Goal: Task Accomplishment & Management: Manage account settings

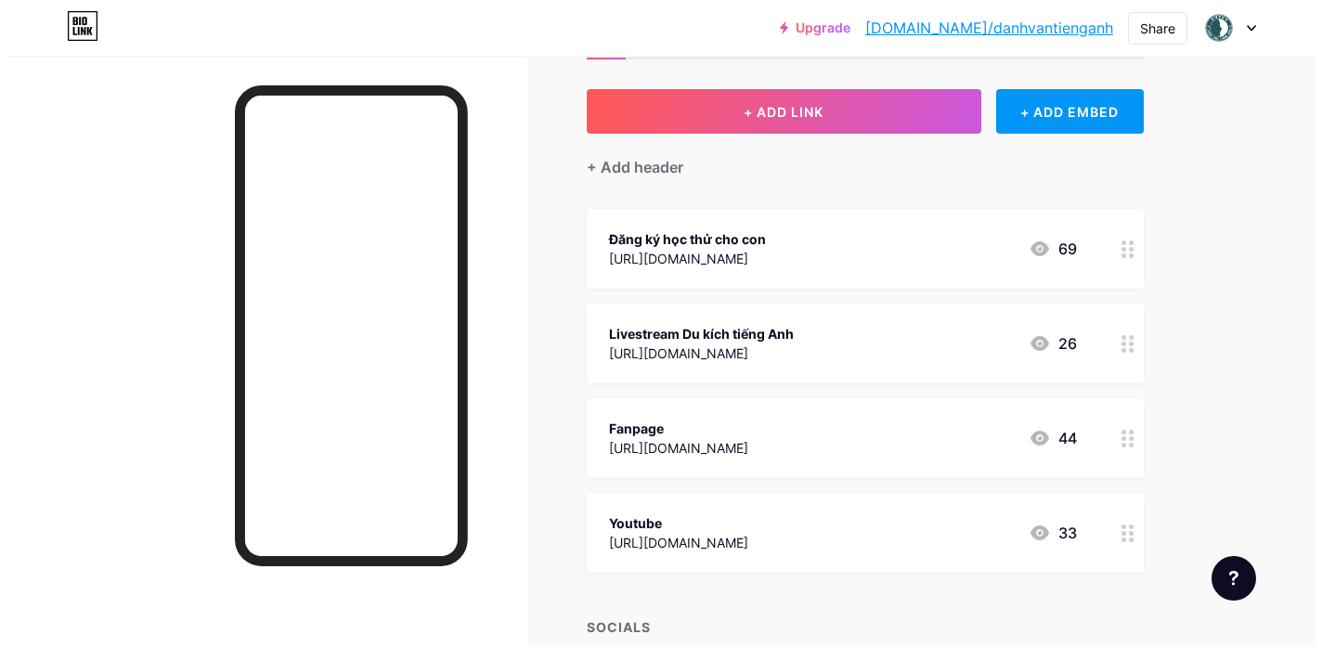
scroll to position [126, 0]
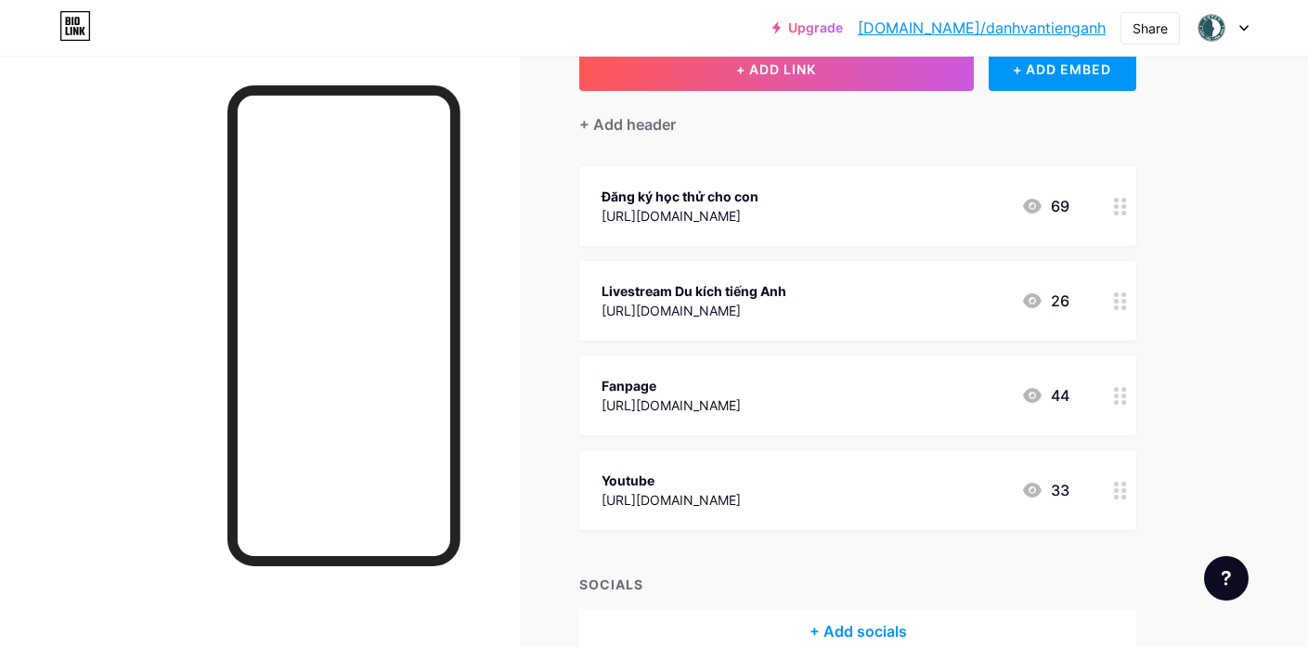
click at [1118, 202] on icon at bounding box center [1120, 207] width 13 height 18
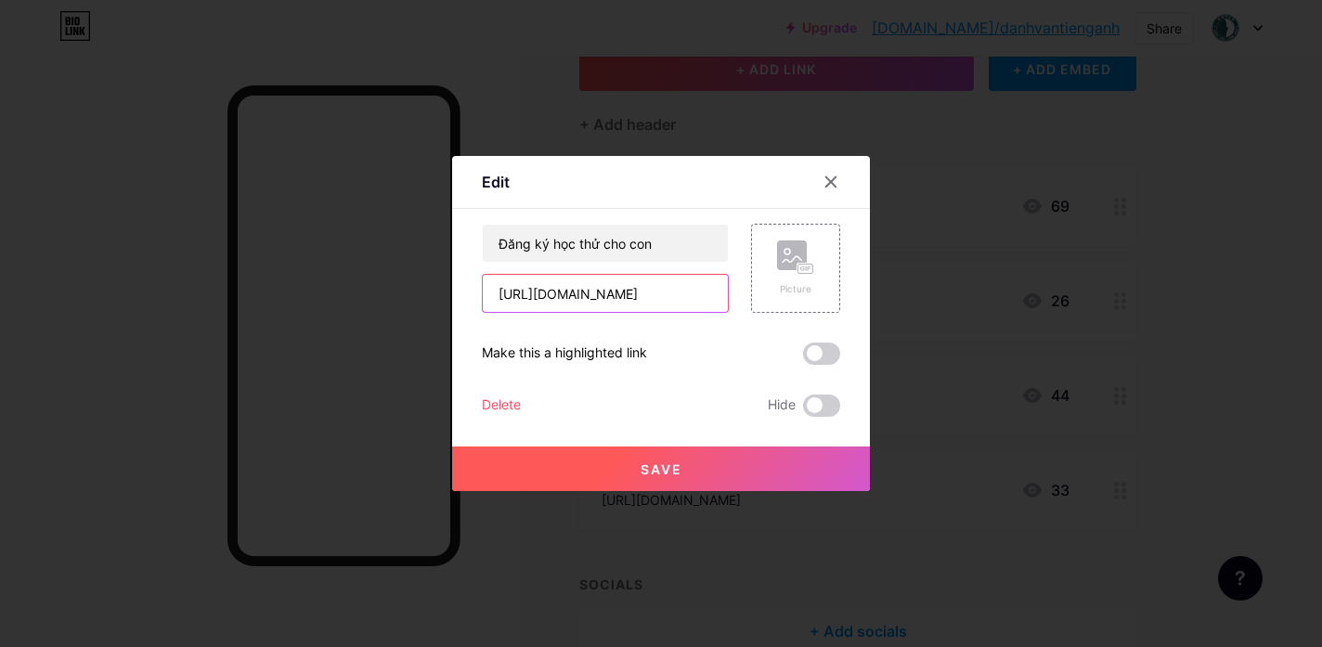
click at [660, 303] on input "[URL][DOMAIN_NAME]" at bounding box center [605, 293] width 245 height 37
paste input "organic"
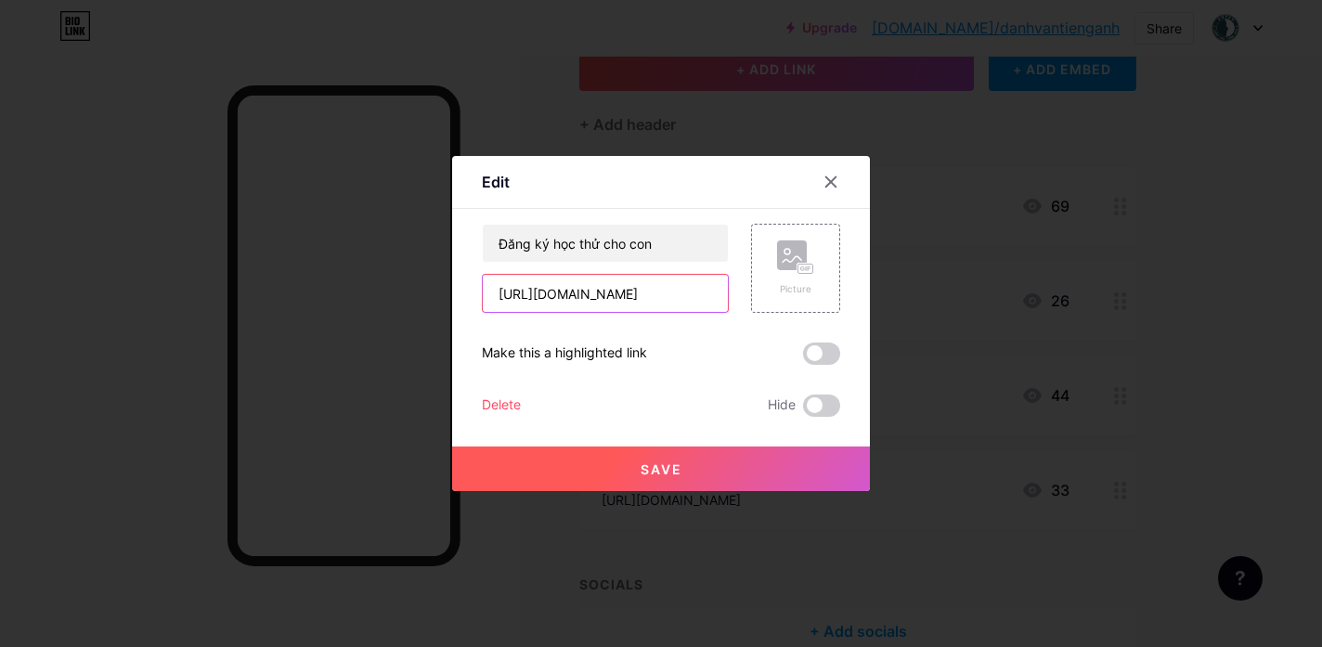
type input "[URL][DOMAIN_NAME]"
click at [666, 461] on span "Save" at bounding box center [662, 469] width 42 height 16
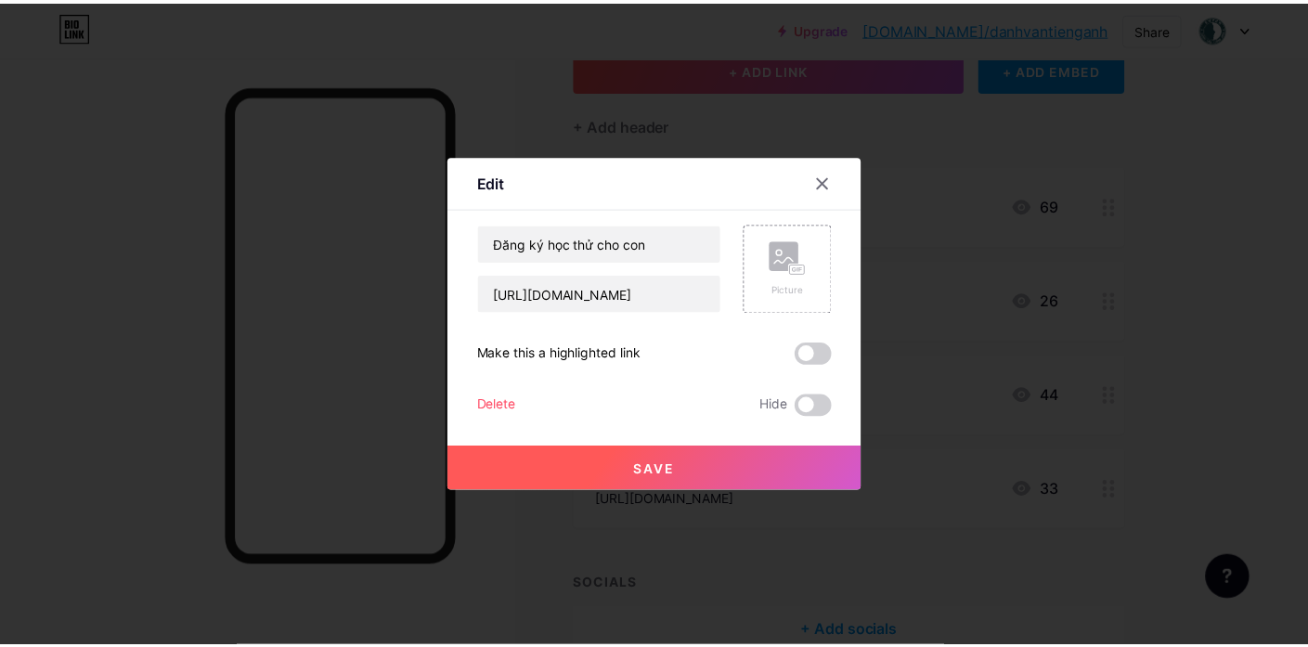
scroll to position [0, 0]
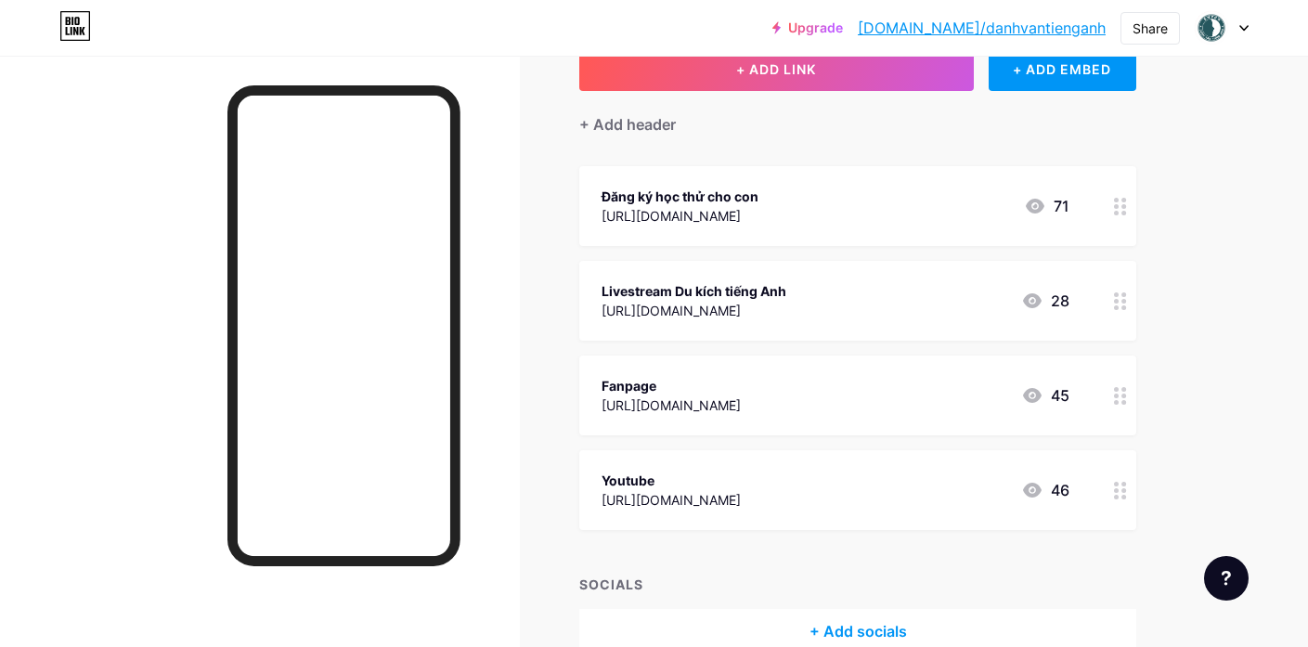
click at [1117, 295] on icon at bounding box center [1120, 301] width 13 height 18
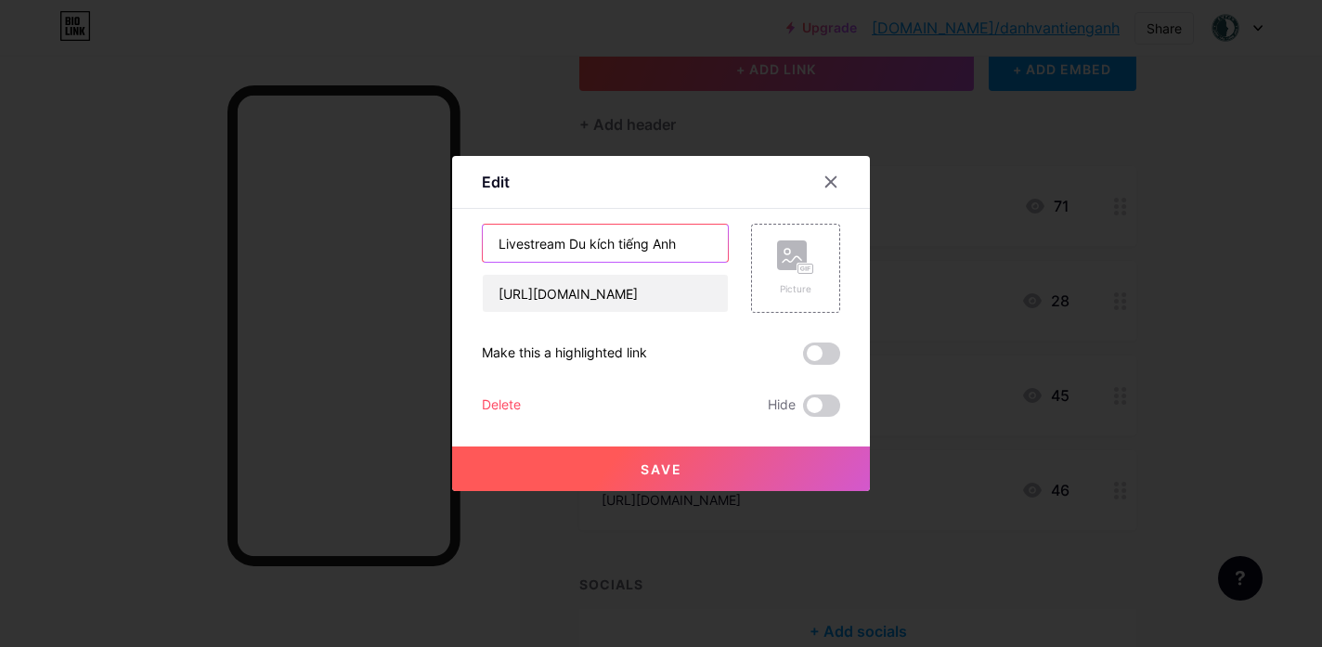
click at [586, 239] on input "Livestream Du kích tiếng Anh" at bounding box center [605, 243] width 245 height 37
click at [574, 242] on input "Livestream Du kích tiếng Anh" at bounding box center [605, 243] width 245 height 37
drag, startPoint x: 563, startPoint y: 240, endPoint x: 711, endPoint y: 240, distance: 148.5
click at [711, 240] on input "Livestream Du kích tiếng Anh" at bounding box center [605, 243] width 245 height 37
type input "Livestream Giao tiếp TA cho con"
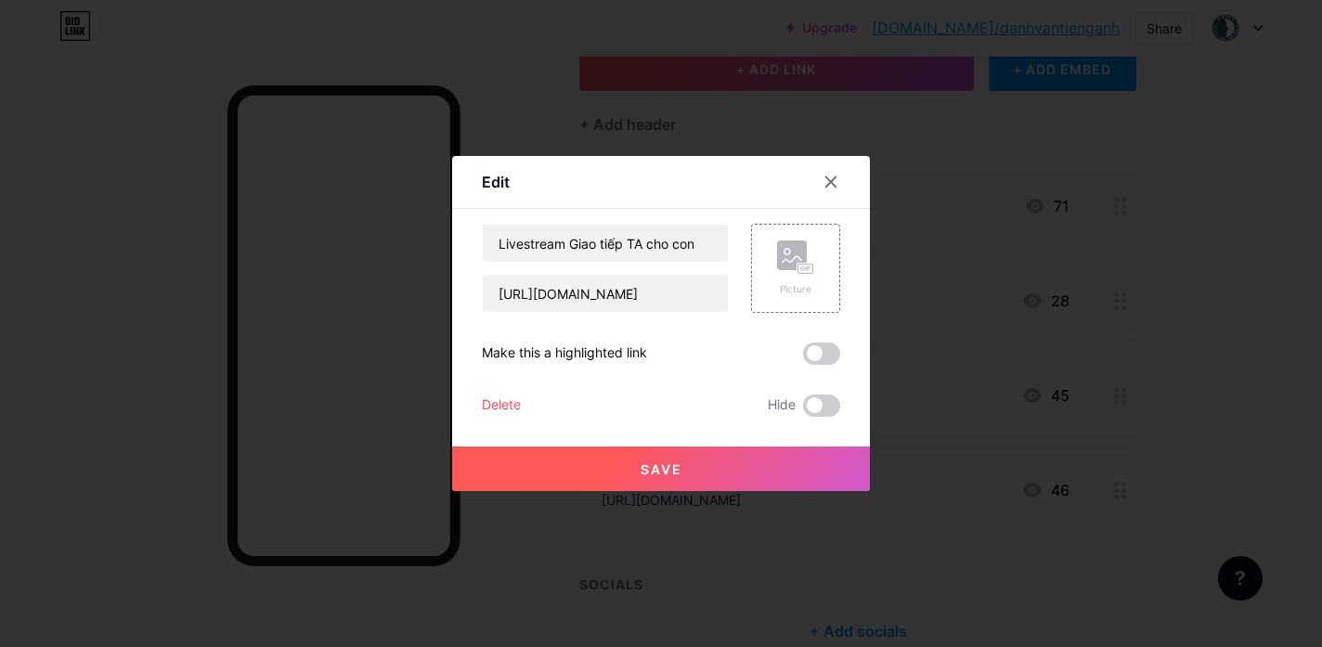
click at [682, 474] on button "Save" at bounding box center [661, 469] width 418 height 45
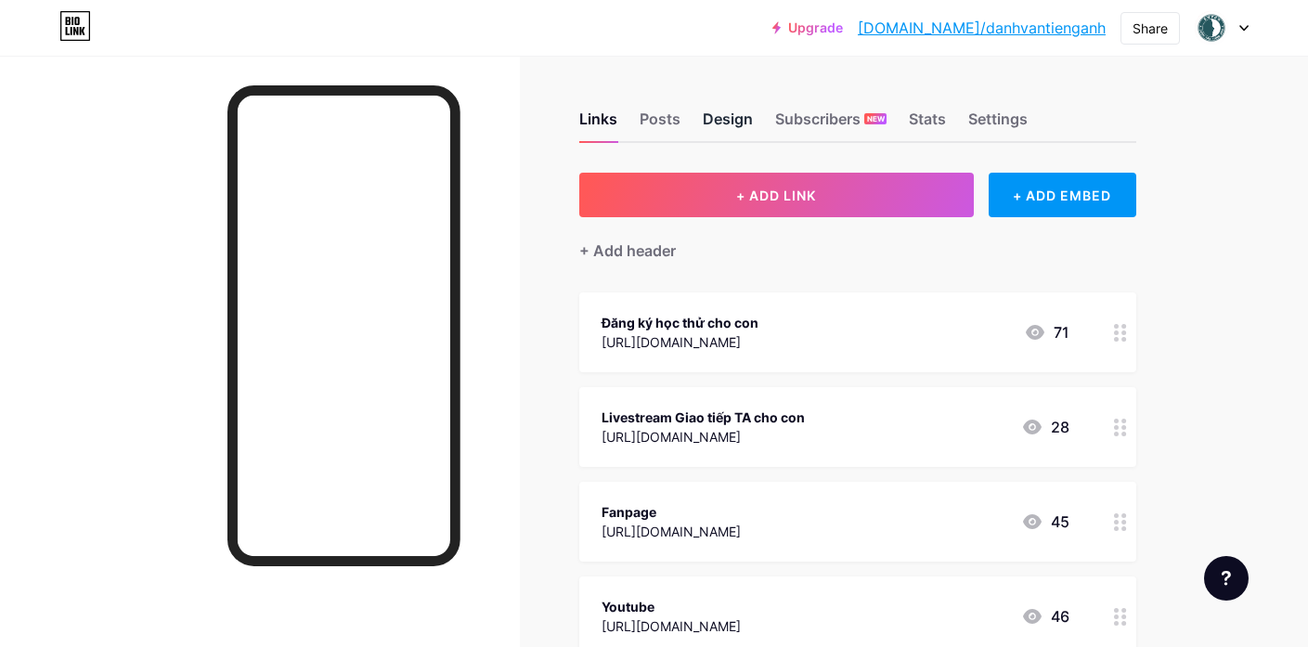
click at [727, 116] on div "Design" at bounding box center [728, 124] width 50 height 33
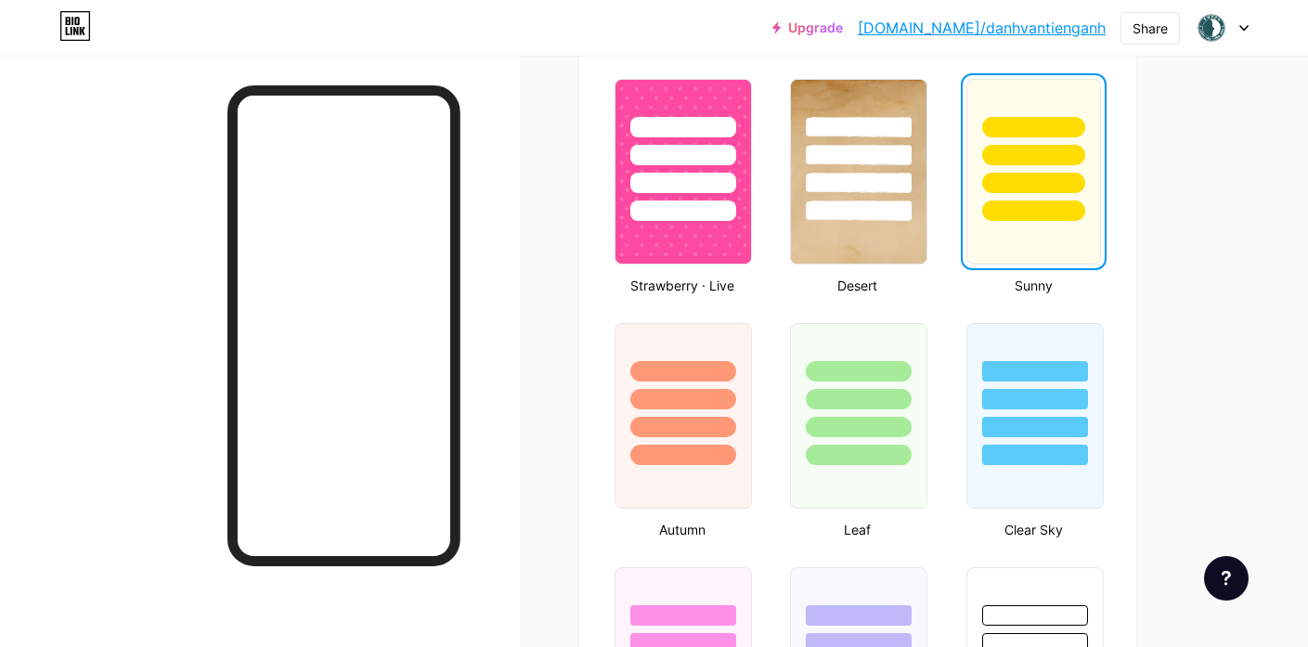
scroll to position [1564, 0]
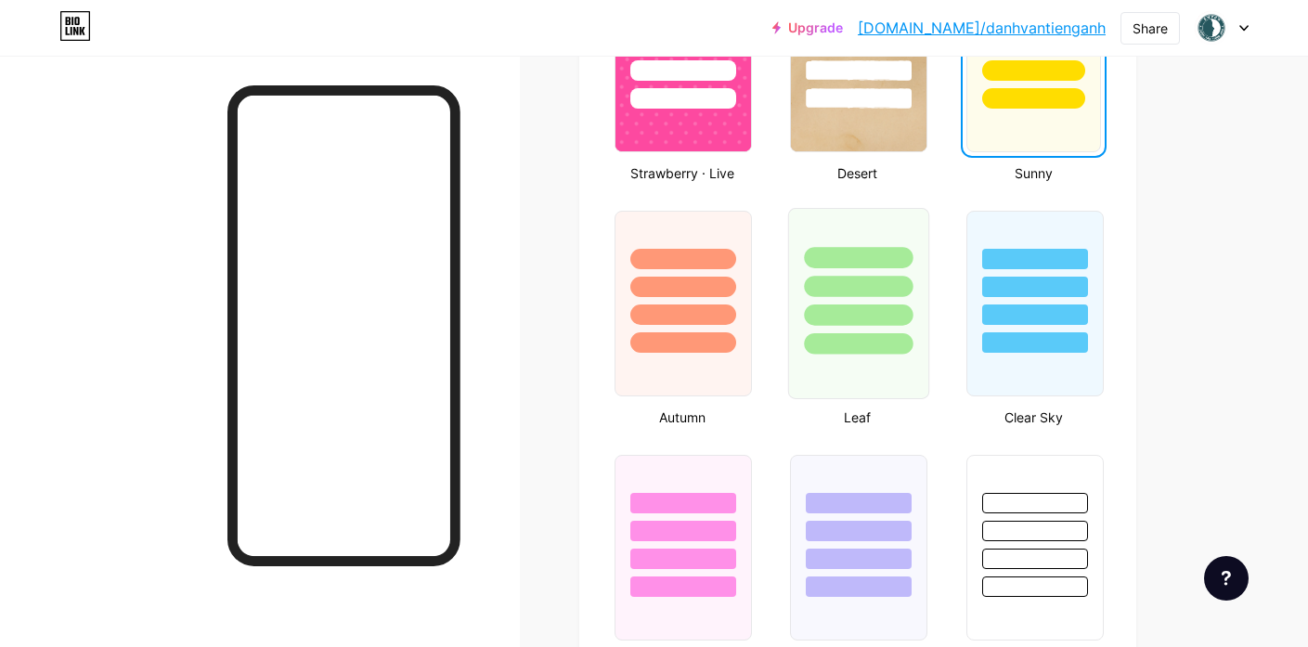
click at [889, 271] on div at bounding box center [858, 282] width 139 height 146
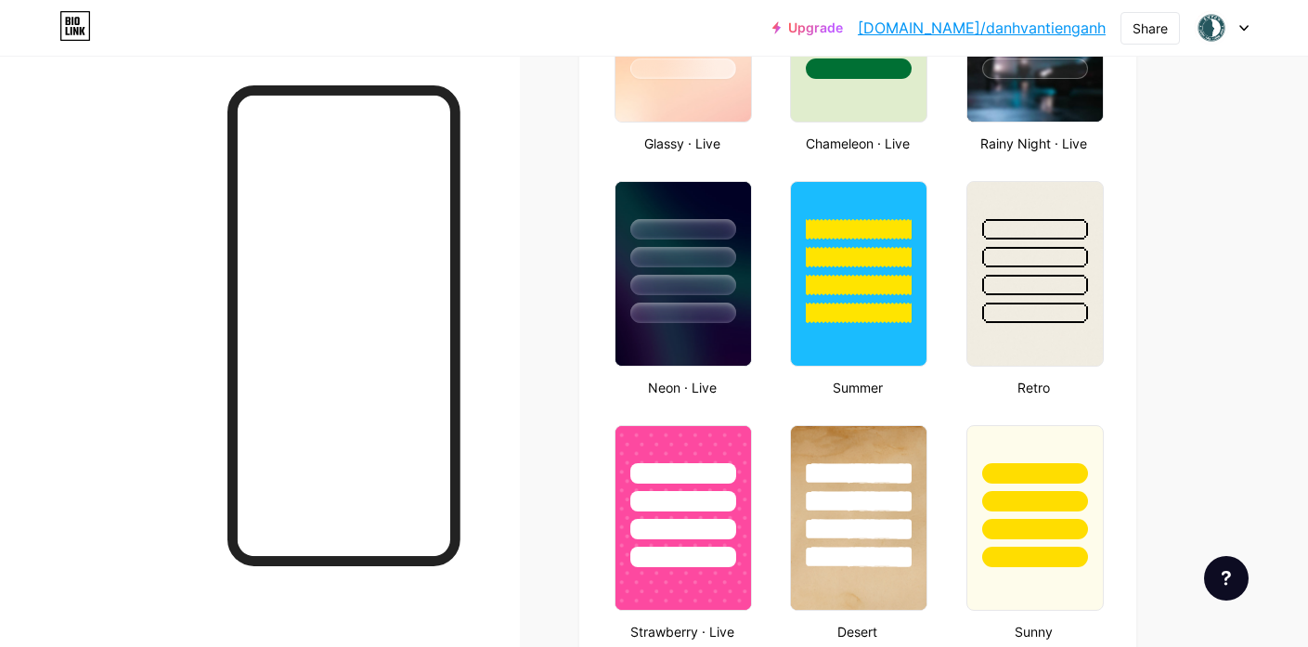
scroll to position [952, 0]
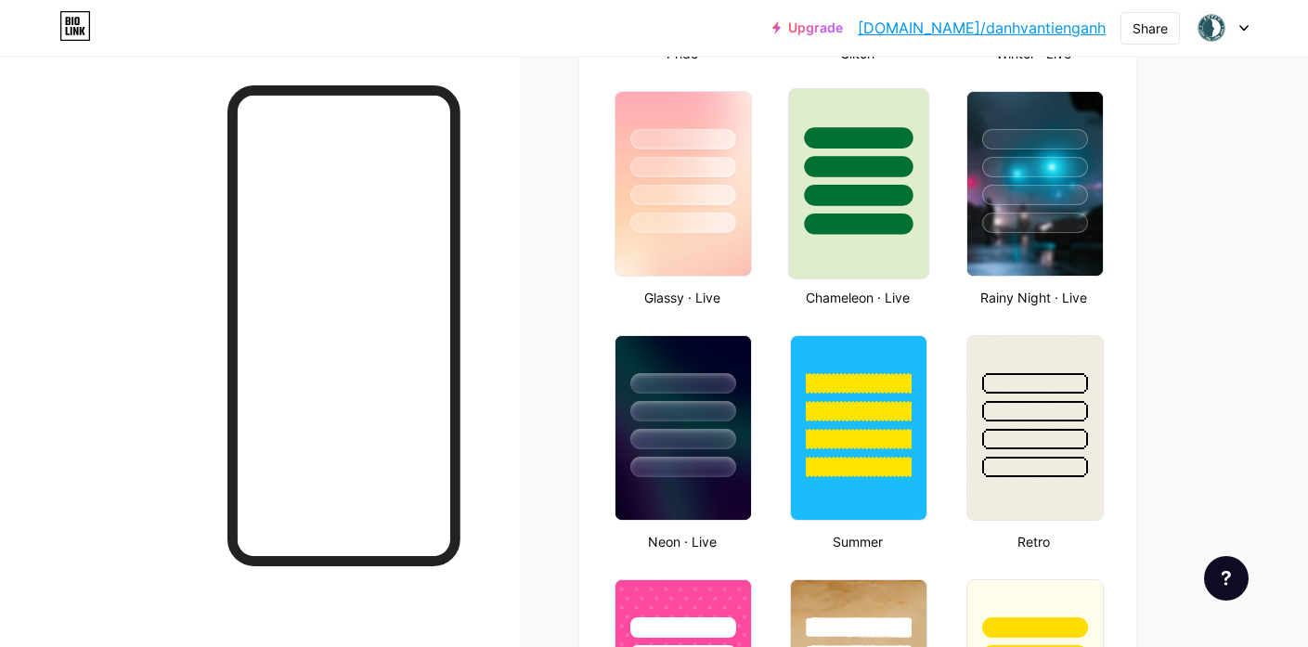
click at [919, 264] on div at bounding box center [858, 183] width 141 height 191
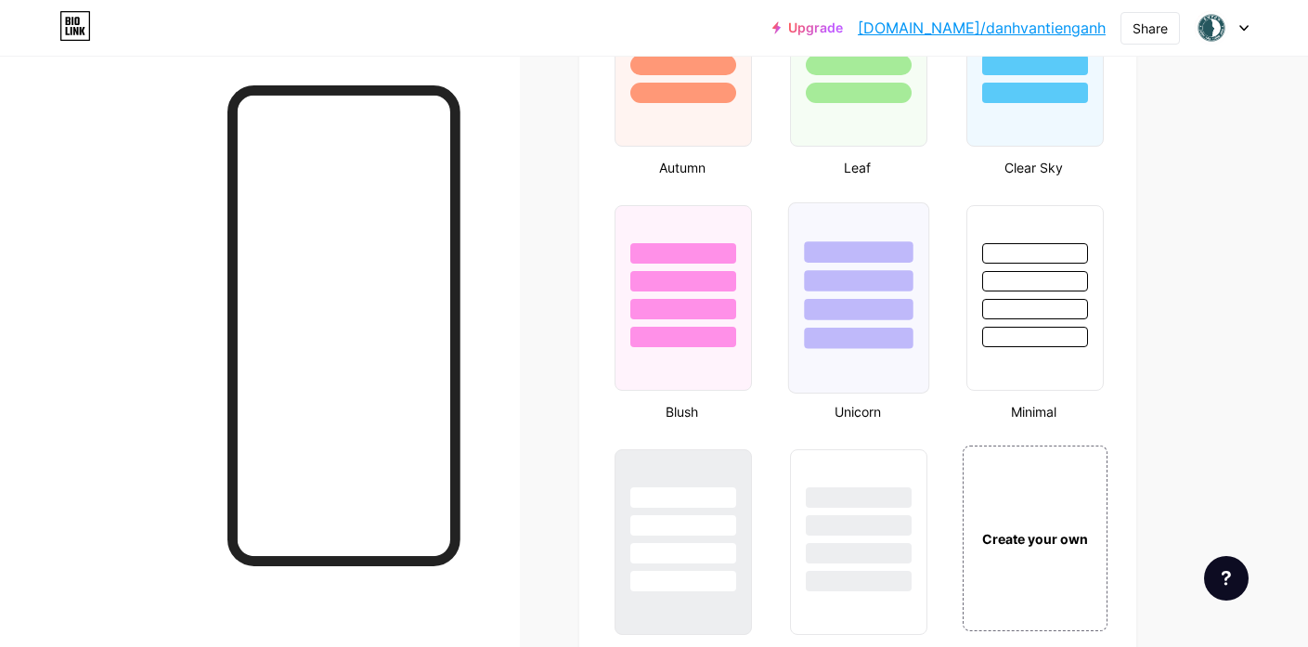
scroll to position [1665, 0]
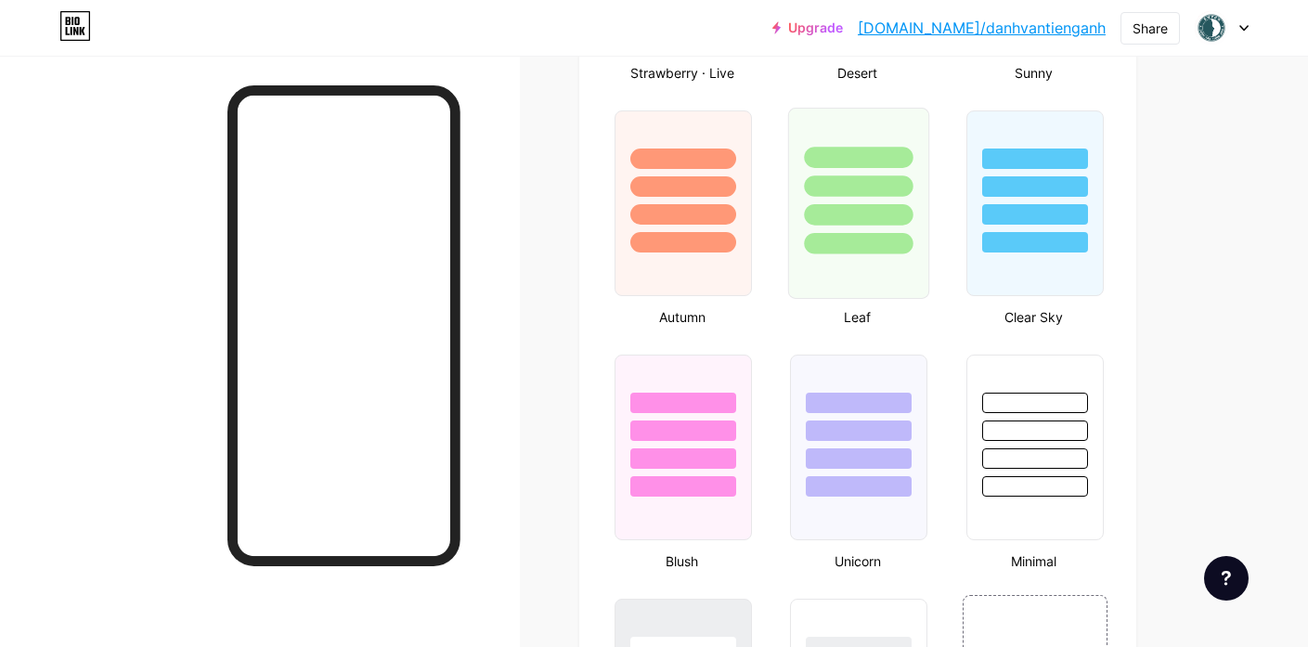
click at [907, 246] on div at bounding box center [859, 243] width 109 height 21
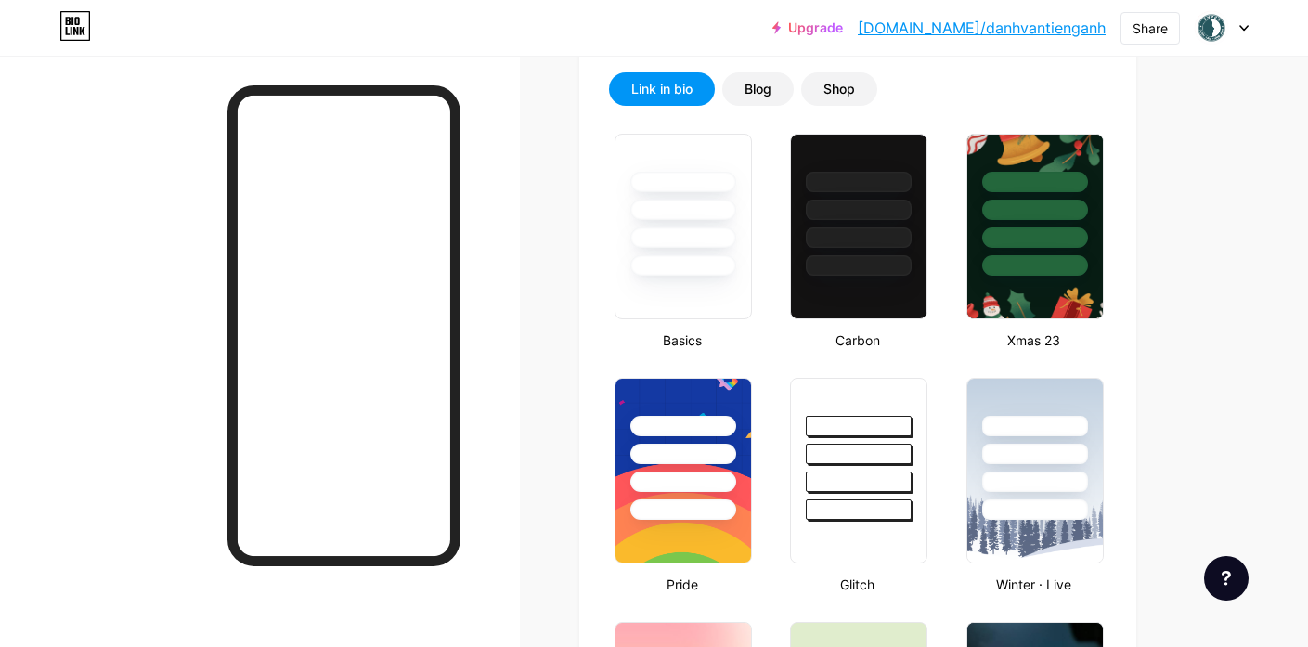
scroll to position [71, 0]
